Goal: Task Accomplishment & Management: Use online tool/utility

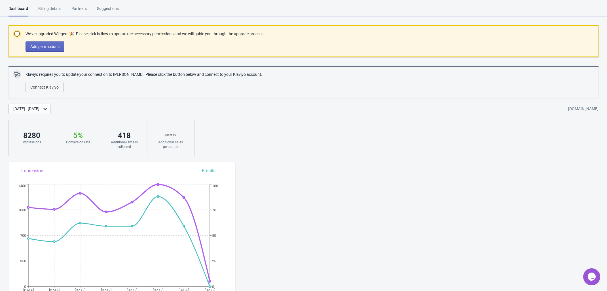
click at [255, 32] on p "We’ve upgraded Widgets 🎉. Please click bellow to update the necessary permissio…" at bounding box center [145, 34] width 239 height 6
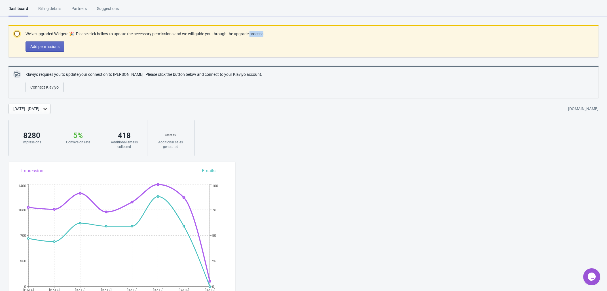
click at [255, 32] on p "We’ve upgraded Widgets 🎉. Please click bellow to update the necessary permissio…" at bounding box center [145, 34] width 239 height 6
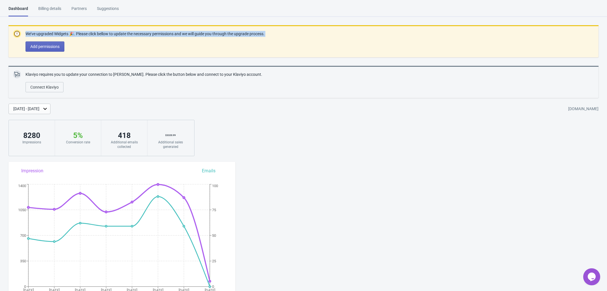
click at [255, 32] on p "We’ve upgraded Widgets 🎉. Please click bellow to update the necessary permissio…" at bounding box center [145, 34] width 239 height 6
click at [251, 23] on div at bounding box center [251, 23] width 0 height 0
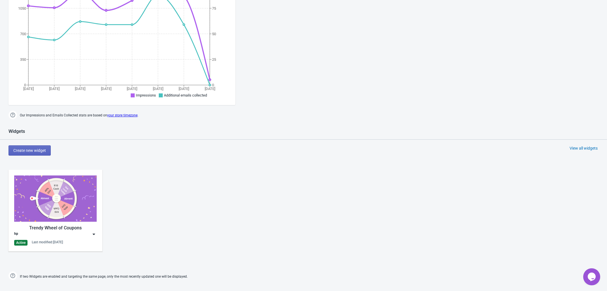
scroll to position [248, 0]
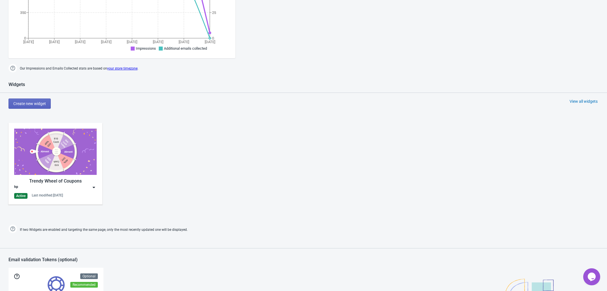
click at [83, 155] on img at bounding box center [55, 151] width 83 height 46
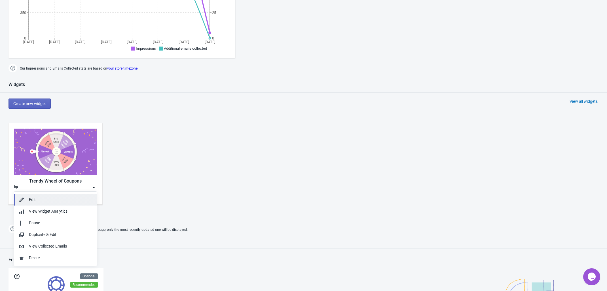
click at [50, 204] on button "Edit" at bounding box center [55, 200] width 83 height 12
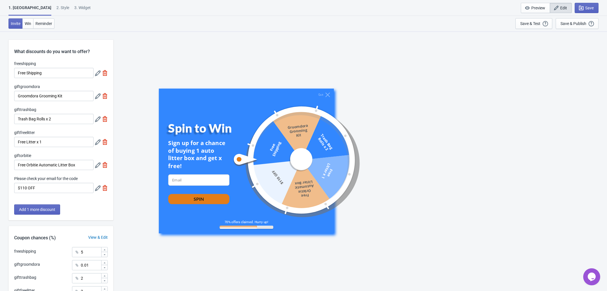
click at [96, 191] on icon at bounding box center [98, 188] width 6 height 6
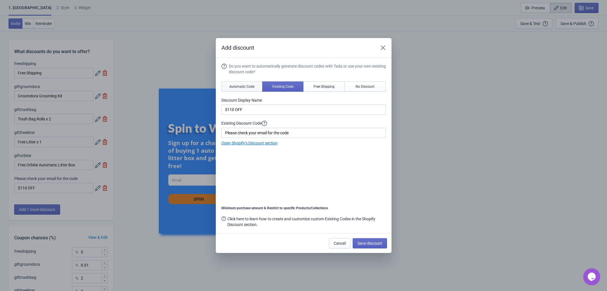
click at [244, 89] on button "Automatic Code" at bounding box center [242, 86] width 41 height 10
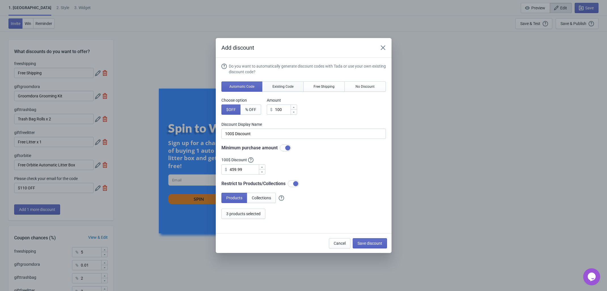
click at [290, 86] on span "Existing Code" at bounding box center [283, 86] width 21 height 5
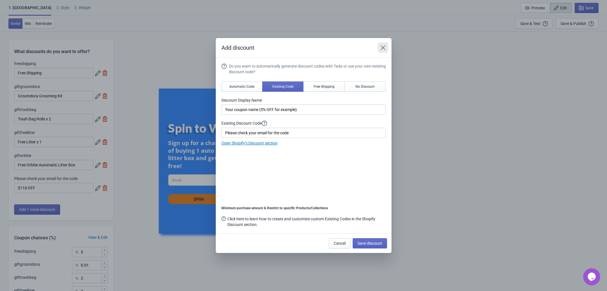
click at [381, 47] on icon "Close" at bounding box center [383, 48] width 6 height 6
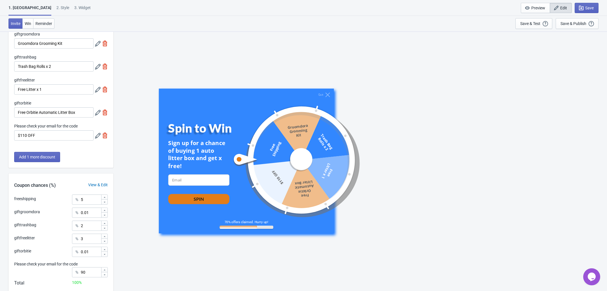
scroll to position [13, 0]
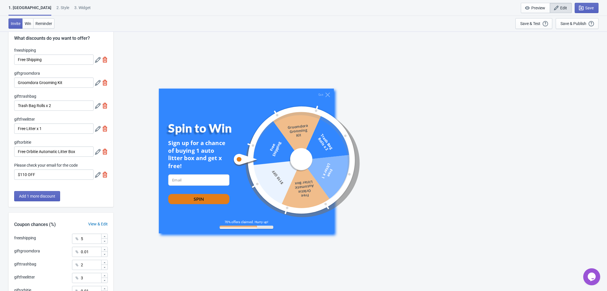
click at [97, 176] on icon at bounding box center [98, 175] width 6 height 6
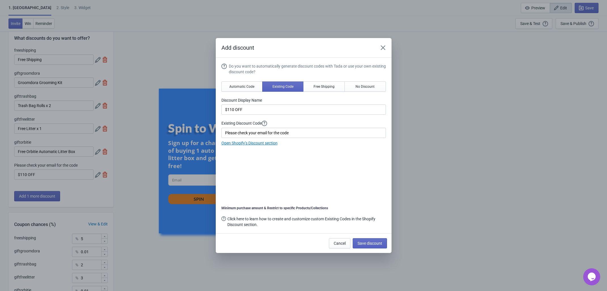
click at [237, 145] on link "Open Shopify’s Discount section" at bounding box center [250, 143] width 56 height 5
click at [249, 111] on input "$110 OFF" at bounding box center [304, 109] width 165 height 10
click at [238, 88] on span "Automatic Code" at bounding box center [241, 86] width 25 height 5
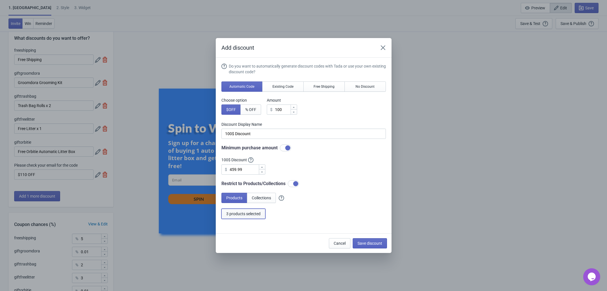
click at [248, 215] on span "3 products selected" at bounding box center [243, 213] width 34 height 5
click at [382, 49] on icon "Close" at bounding box center [383, 48] width 6 height 6
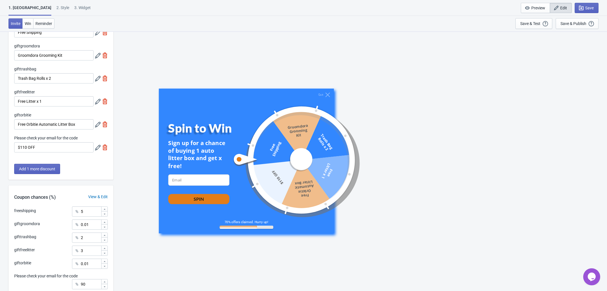
scroll to position [84, 0]
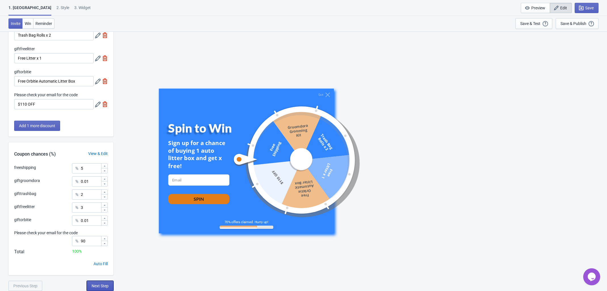
click at [101, 287] on span "Next Step" at bounding box center [100, 285] width 17 height 5
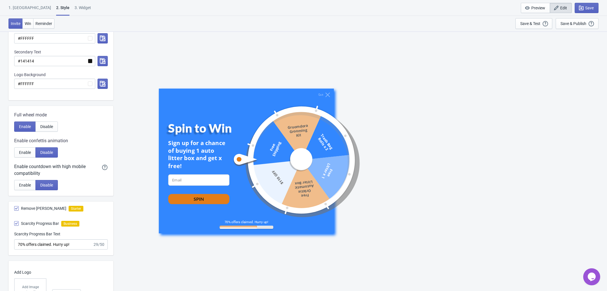
scroll to position [214, 0]
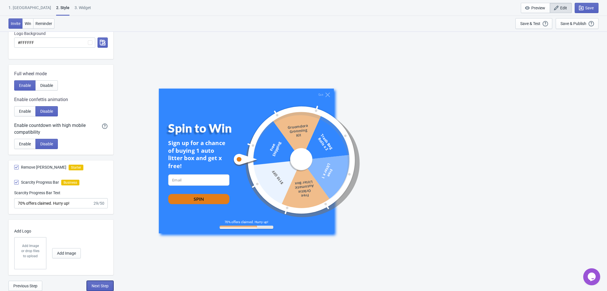
drag, startPoint x: 104, startPoint y: 286, endPoint x: 212, endPoint y: 266, distance: 110.2
click at [104, 287] on span "Next Step" at bounding box center [100, 285] width 17 height 5
select select "once"
select select "circle"
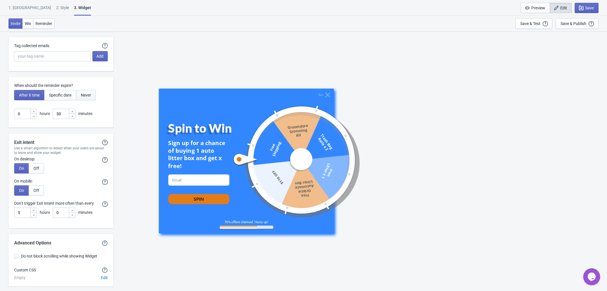
scroll to position [1435, 0]
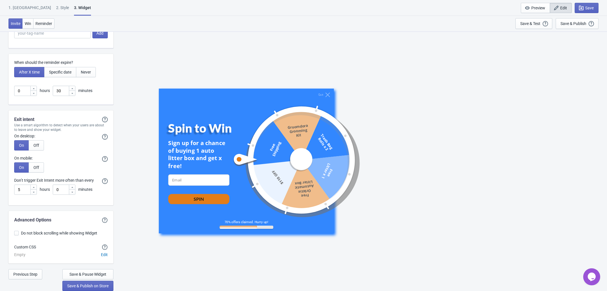
click at [47, 61] on p "When should the reminder expire?" at bounding box center [61, 63] width 94 height 6
click at [50, 61] on p "When should the reminder expire?" at bounding box center [61, 63] width 94 height 6
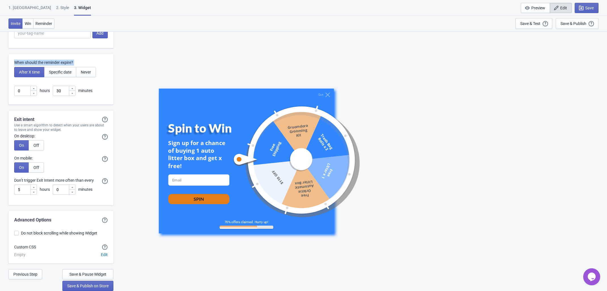
click at [50, 61] on p "When should the reminder expire?" at bounding box center [61, 63] width 94 height 6
click at [46, 55] on div at bounding box center [46, 55] width 0 height 0
click at [35, 112] on div "Exit intent Exit intent will only show the Widget if it hasn't showed previousl…" at bounding box center [61, 157] width 105 height 95
click at [36, 126] on div "Use a smart algorithm to detect when your users are about to leave and show you…" at bounding box center [61, 127] width 105 height 9
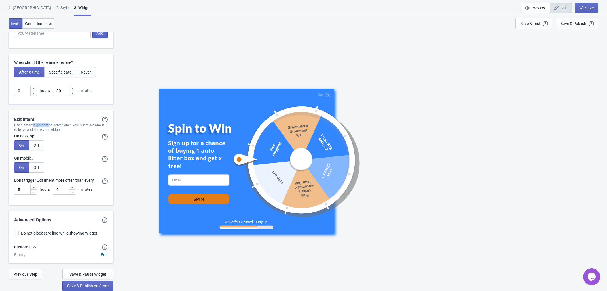
click at [36, 126] on div "Use a smart algorithm to detect when your users are about to leave and show you…" at bounding box center [61, 127] width 105 height 9
click at [53, 126] on div "Use a smart algorithm to detect when your users are about to leave and show you…" at bounding box center [61, 127] width 105 height 9
click at [49, 118] on div at bounding box center [49, 118] width 0 height 0
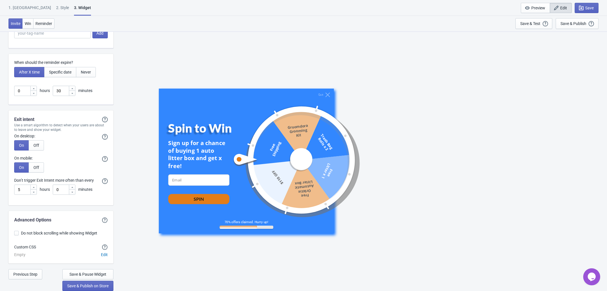
click at [28, 139] on label "Don’t trigger Exit Intent more often than every" at bounding box center [24, 136] width 21 height 6
click at [35, 139] on label "Don’t trigger Exit Intent more often than every" at bounding box center [24, 136] width 21 height 6
click at [40, 187] on div at bounding box center [40, 187] width 0 height 0
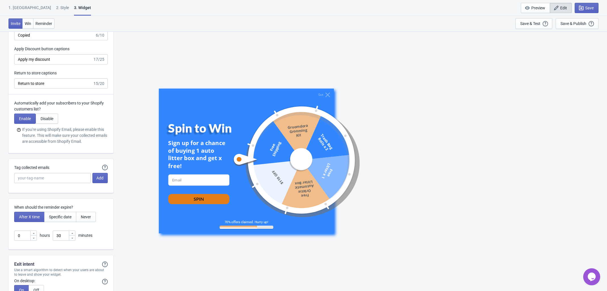
scroll to position [1151, 0]
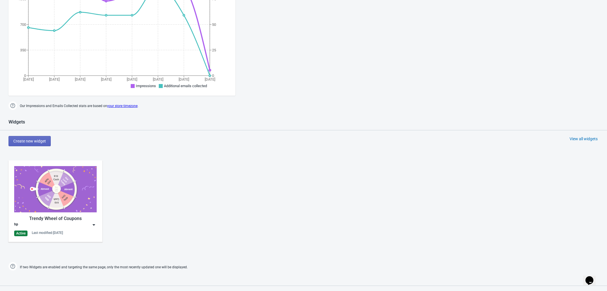
scroll to position [248, 0]
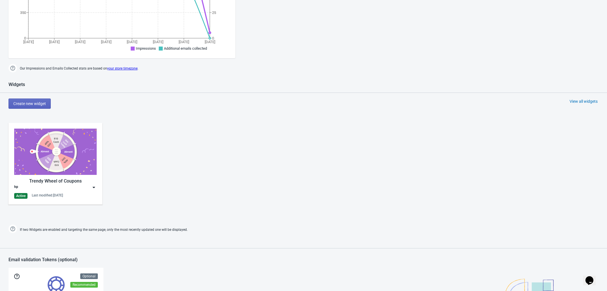
click at [64, 167] on img at bounding box center [55, 151] width 83 height 46
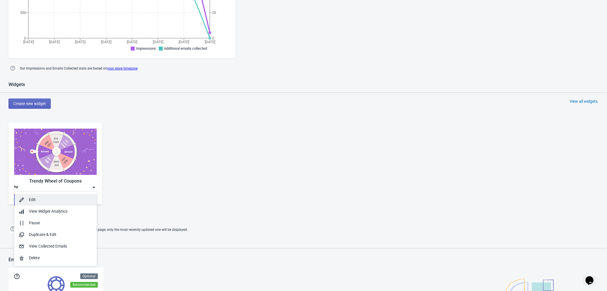
click at [39, 200] on div "Edit" at bounding box center [60, 200] width 63 height 6
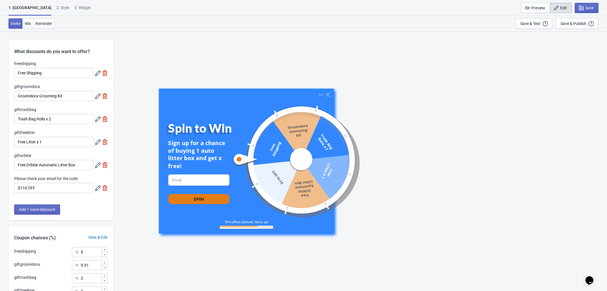
click at [96, 75] on icon at bounding box center [98, 73] width 6 height 6
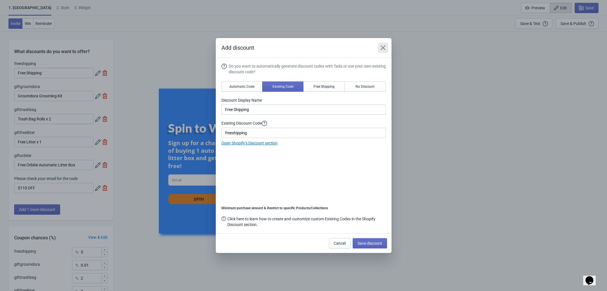
click at [384, 46] on icon "Close" at bounding box center [383, 48] width 6 height 6
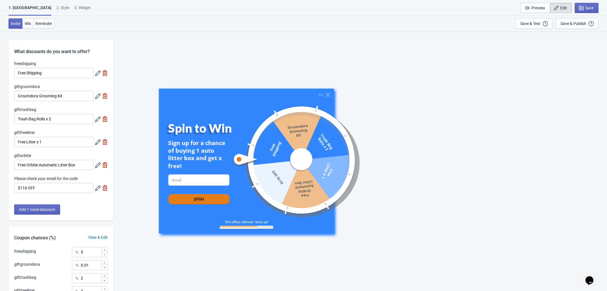
click at [96, 191] on icon at bounding box center [98, 188] width 6 height 6
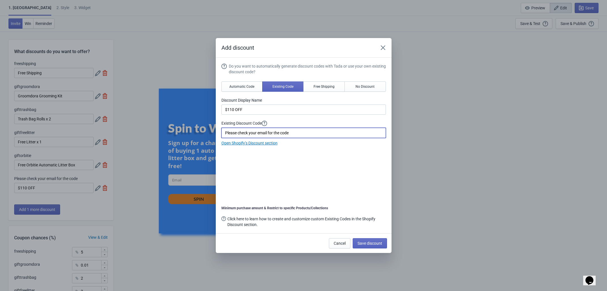
click at [299, 133] on input "Please check your email for the code" at bounding box center [304, 133] width 165 height 10
click at [386, 47] on icon "Close" at bounding box center [383, 48] width 6 height 6
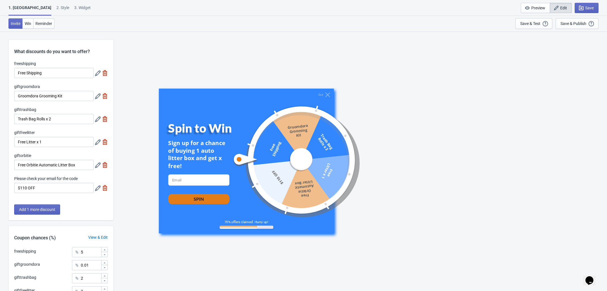
click at [95, 75] on icon at bounding box center [98, 73] width 6 height 6
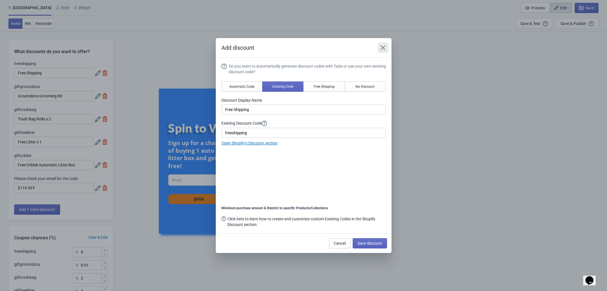
click at [384, 48] on icon "Close" at bounding box center [383, 48] width 6 height 6
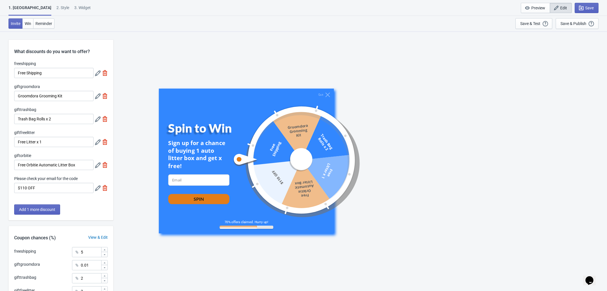
click at [96, 97] on icon at bounding box center [98, 96] width 6 height 6
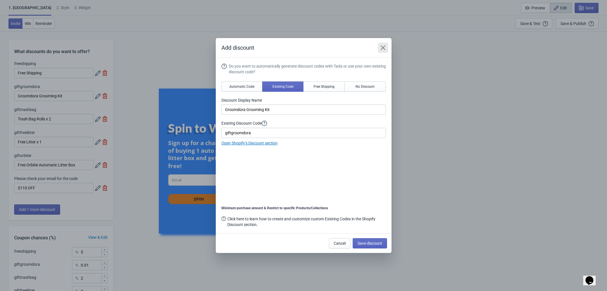
click at [381, 47] on icon "Close" at bounding box center [383, 48] width 6 height 6
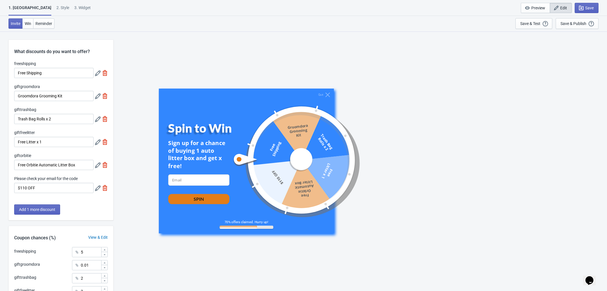
click at [97, 121] on icon at bounding box center [98, 119] width 6 height 6
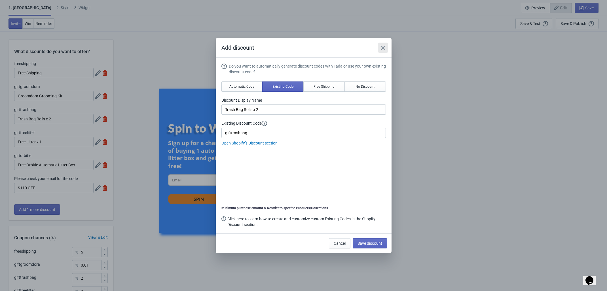
click at [385, 46] on icon "Close" at bounding box center [383, 47] width 5 height 5
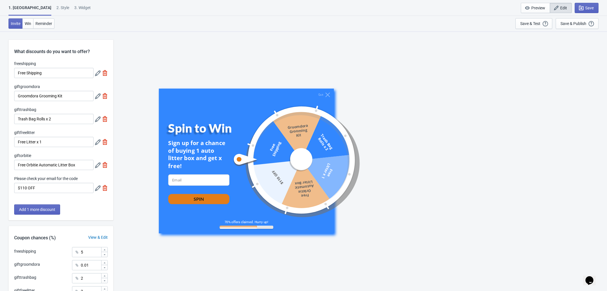
click at [96, 144] on icon at bounding box center [98, 142] width 6 height 6
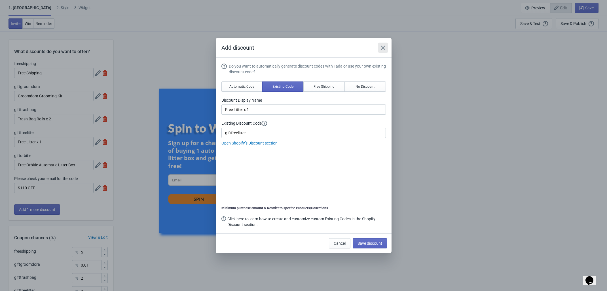
click at [385, 45] on icon "Close" at bounding box center [383, 47] width 5 height 5
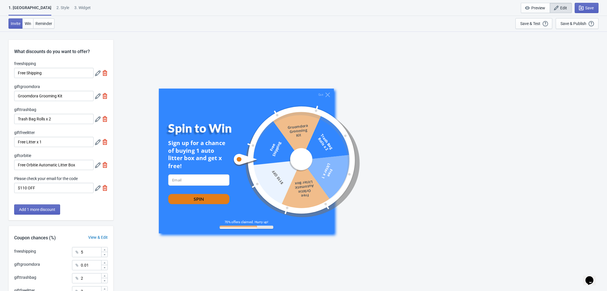
click at [96, 189] on icon at bounding box center [98, 188] width 6 height 6
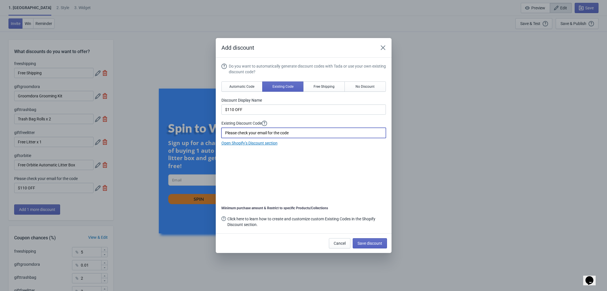
click at [287, 130] on input "Please check your email for the code" at bounding box center [304, 133] width 165 height 10
drag, startPoint x: 318, startPoint y: 134, endPoint x: 220, endPoint y: 132, distance: 98.4
click at [220, 132] on section "Do you want to automatically generate discount codes with Tada or use your own …" at bounding box center [304, 146] width 176 height 176
click at [267, 111] on input "$110 OFF" at bounding box center [304, 109] width 165 height 10
drag, startPoint x: 231, startPoint y: 110, endPoint x: 242, endPoint y: 123, distance: 16.8
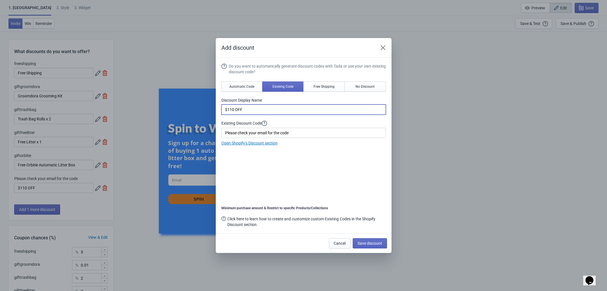
click at [230, 109] on input "$110 OFF" at bounding box center [304, 109] width 165 height 10
type input "$120 OFF"
click at [306, 131] on input "Please check your email for the code" at bounding box center [304, 133] width 165 height 10
click at [304, 134] on input "Please check your email for the code" at bounding box center [304, 133] width 165 height 10
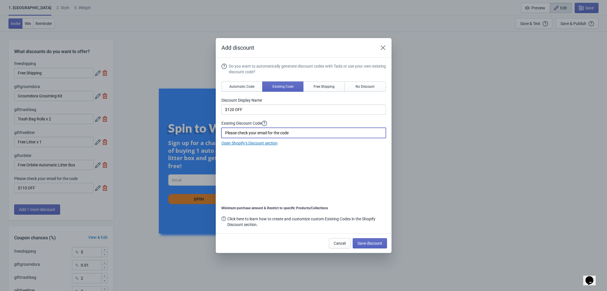
click at [304, 134] on input "Please check your email for the code" at bounding box center [304, 133] width 165 height 10
paste input "orbitie120off"
type input "orbitie120off"
click at [374, 243] on span "Save discount" at bounding box center [370, 243] width 25 height 5
type input "$120 OFF"
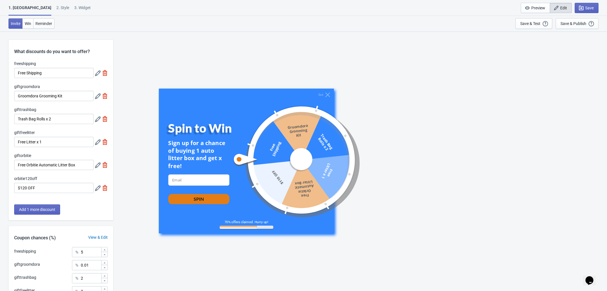
click at [96, 190] on icon at bounding box center [98, 188] width 6 height 6
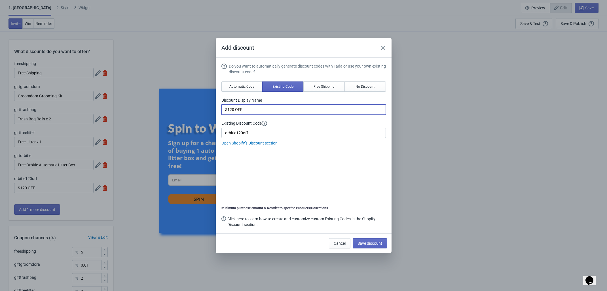
click at [254, 108] on input "$120 OFF" at bounding box center [304, 109] width 165 height 10
paste input "for Orbitie"
type input "$120 OFF for Orbitie"
click at [372, 243] on span "Save discount" at bounding box center [370, 243] width 25 height 5
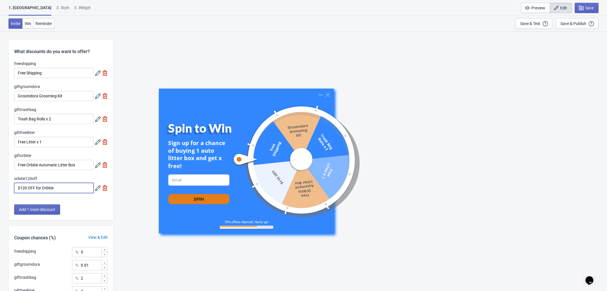
drag, startPoint x: 36, startPoint y: 187, endPoint x: 62, endPoint y: 186, distance: 26.4
click at [62, 186] on input "$120 OFF for Orbitie" at bounding box center [53, 188] width 79 height 10
type input "$120 OFF"
click at [84, 217] on div "Add 1 more discount" at bounding box center [61, 212] width 105 height 16
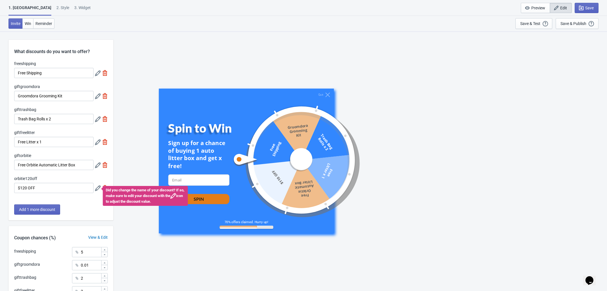
click at [540, 119] on div "Quit Spin to Win Sign up for a chance of buying 1 auto litter box and get x fre…" at bounding box center [360, 161] width 403 height 145
click at [399, 115] on div "Quit Spin to Win Sign up for a chance of buying 1 auto litter box and get x fre…" at bounding box center [360, 161] width 403 height 145
click at [19, 166] on input "Free Orbitie Automatic Litter Box" at bounding box center [53, 165] width 79 height 10
click at [71, 97] on input "Groomdora Grooming Kit" at bounding box center [53, 96] width 79 height 10
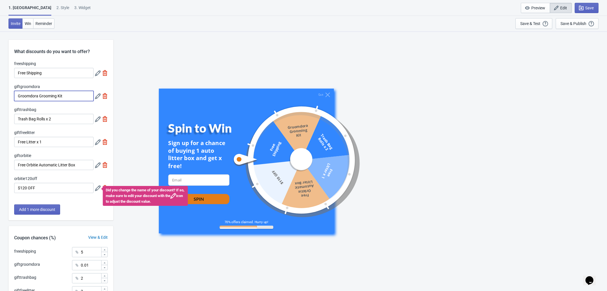
click at [71, 97] on input "Groomdora Grooming Kit" at bounding box center [53, 96] width 79 height 10
paste input "Free"
paste input "Litter Mat"
drag, startPoint x: 36, startPoint y: 143, endPoint x: 55, endPoint y: 143, distance: 19.0
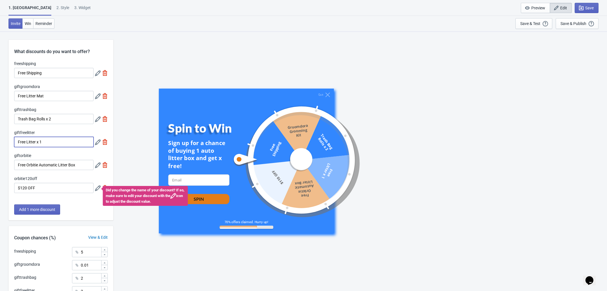
click at [55, 143] on input "Free Litter x 1" at bounding box center [53, 142] width 79 height 10
click at [52, 95] on input "Free Litter Mat" at bounding box center [53, 96] width 79 height 10
paste input "x 1"
type input "Free Litter Mat x 1"
click at [97, 96] on icon at bounding box center [98, 96] width 6 height 6
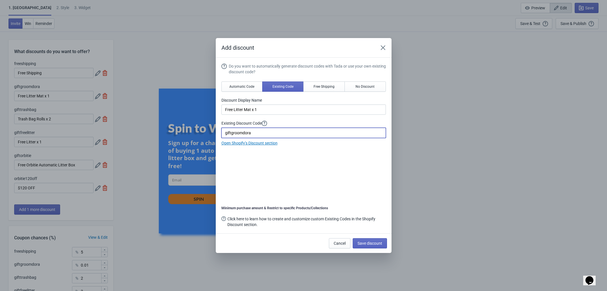
click at [255, 133] on input "giftgroomdora" at bounding box center [304, 133] width 165 height 10
click at [272, 134] on input "giftgroomdora" at bounding box center [304, 133] width 165 height 10
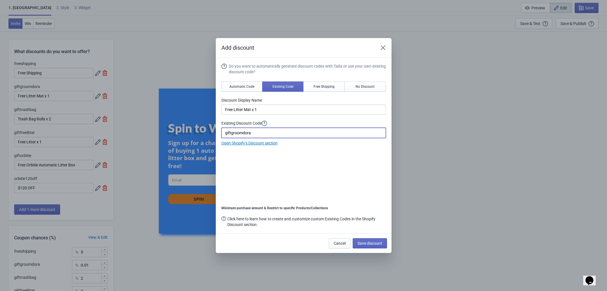
click at [272, 134] on input "giftgroomdora" at bounding box center [304, 133] width 165 height 10
paste input "Giftlittermat"
type input "Giftlittermat"
click at [380, 243] on span "Save discount" at bounding box center [370, 243] width 25 height 5
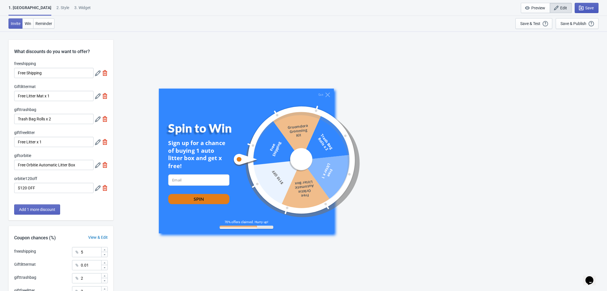
click at [589, 7] on span "Save" at bounding box center [589, 8] width 9 height 5
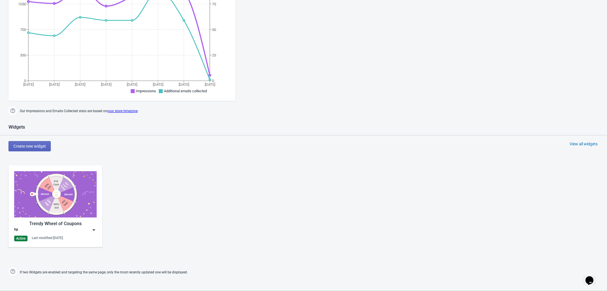
scroll to position [248, 0]
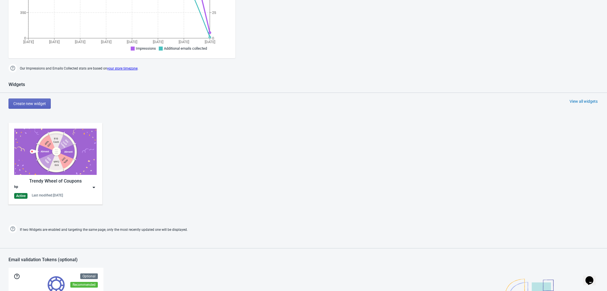
click at [69, 159] on img at bounding box center [55, 151] width 83 height 46
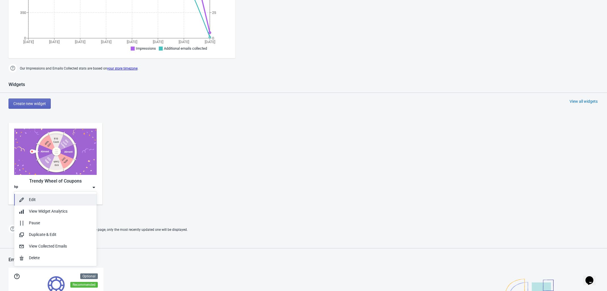
click at [45, 201] on div "Edit" at bounding box center [60, 200] width 63 height 6
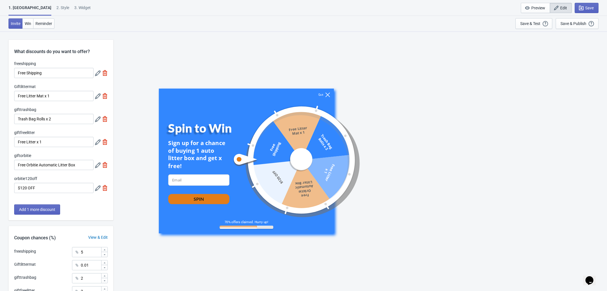
click at [326, 93] on icon at bounding box center [327, 94] width 5 height 5
